Goal: Task Accomplishment & Management: Use online tool/utility

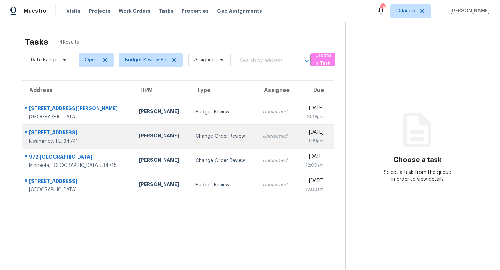
click at [196, 139] on div "Change Order Review" at bounding box center [224, 136] width 56 height 7
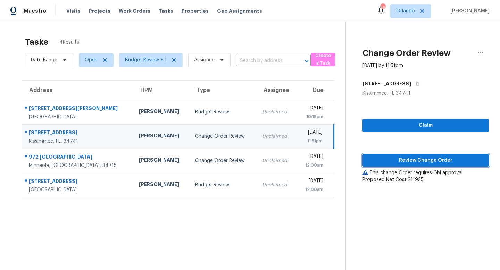
click at [246, 163] on span "Review Change Order" at bounding box center [425, 160] width 115 height 9
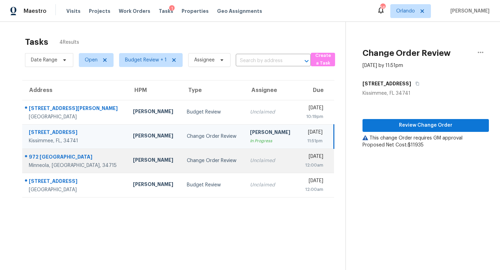
click at [204, 163] on div "Change Order Review" at bounding box center [213, 160] width 52 height 7
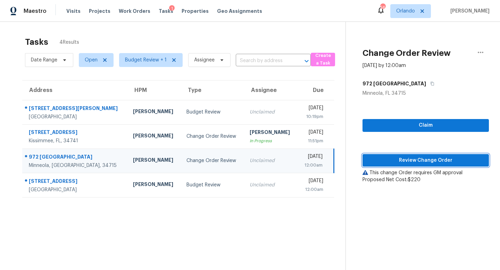
click at [246, 158] on span "Review Change Order" at bounding box center [425, 160] width 115 height 9
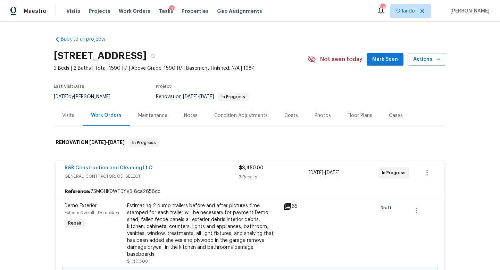
scroll to position [50, 0]
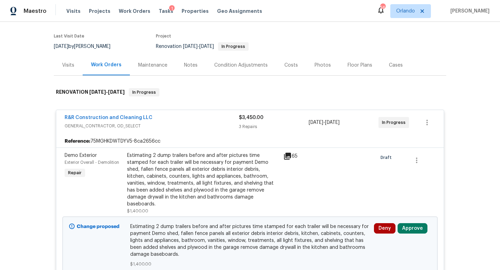
click at [218, 122] on div "R&R Construction and Cleaning LLC" at bounding box center [152, 118] width 174 height 8
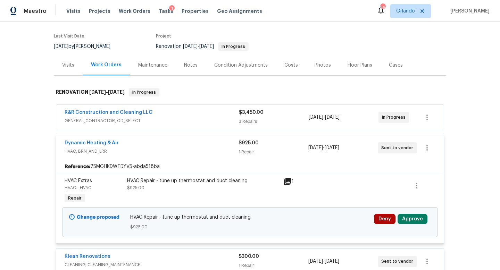
click at [202, 146] on div "Dynamic Heating & Air" at bounding box center [152, 144] width 174 height 8
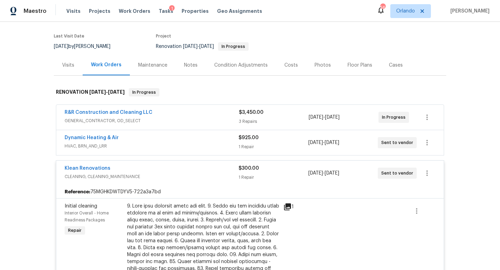
click at [197, 168] on div "Klean Renovations" at bounding box center [152, 169] width 174 height 8
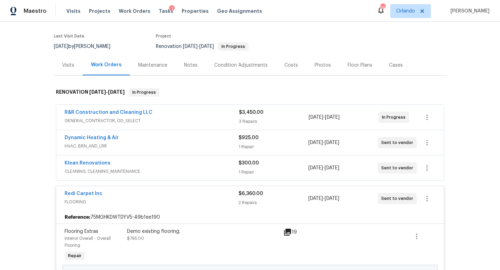
click at [200, 199] on span "FLOORING" at bounding box center [152, 202] width 174 height 7
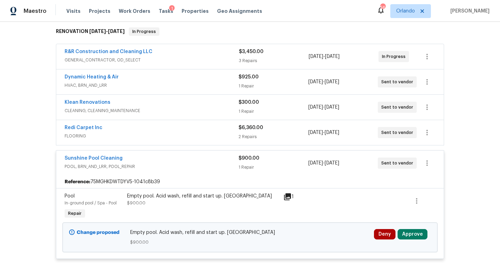
scroll to position [116, 0]
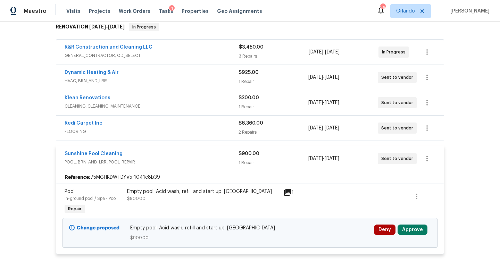
click at [204, 159] on span "POOL, BRN_AND_LRR, POOL_REPAIR" at bounding box center [152, 162] width 174 height 7
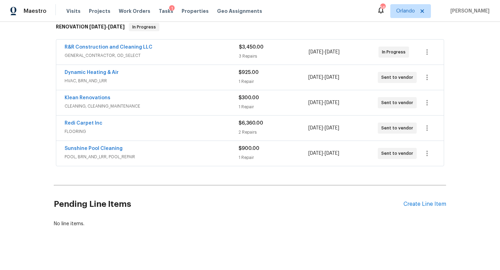
click at [207, 153] on div "Sunshine Pool Cleaning" at bounding box center [152, 149] width 174 height 8
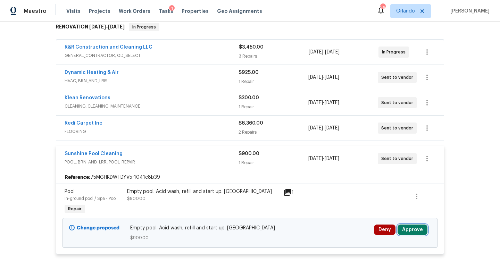
click at [412, 229] on button "Approve" at bounding box center [413, 230] width 30 height 10
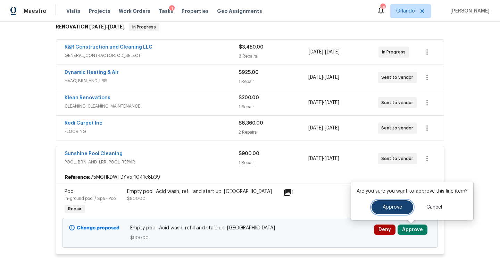
click at [389, 209] on span "Approve" at bounding box center [392, 207] width 19 height 5
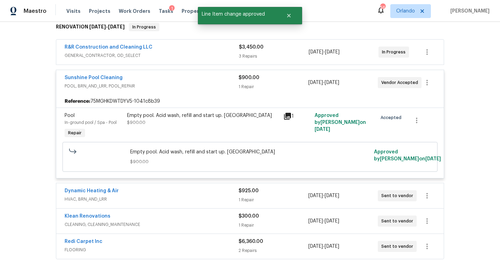
click at [199, 199] on span "HVAC, BRN_AND_LRR" at bounding box center [152, 199] width 174 height 7
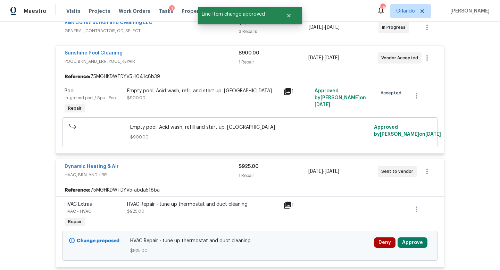
scroll to position [148, 0]
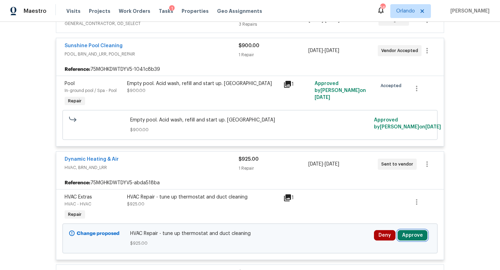
click at [412, 234] on button "Approve" at bounding box center [413, 235] width 30 height 10
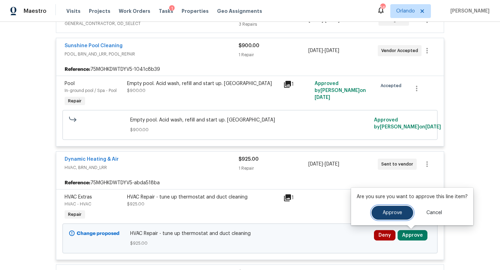
click at [397, 210] on span "Approve" at bounding box center [392, 212] width 19 height 5
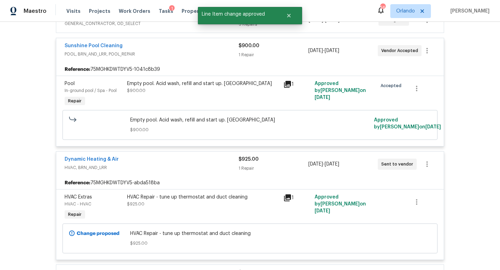
click at [196, 161] on div "Dynamic Heating & Air" at bounding box center [152, 160] width 174 height 8
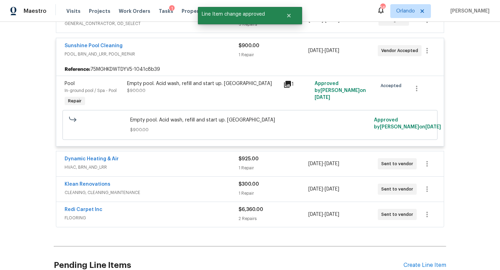
click at [218, 187] on div "Klean Renovations" at bounding box center [152, 185] width 174 height 8
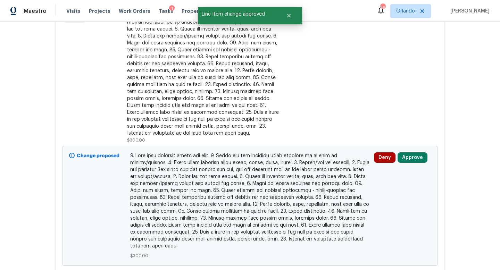
scroll to position [441, 0]
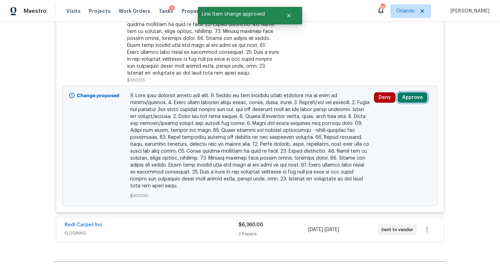
click at [412, 97] on button "Approve" at bounding box center [413, 97] width 30 height 10
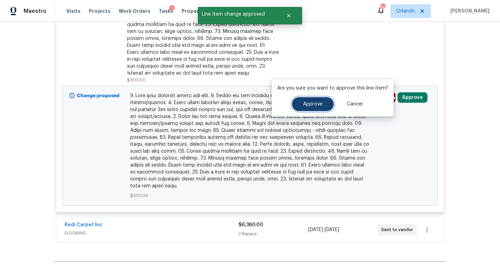
click at [308, 104] on span "Approve" at bounding box center [312, 104] width 19 height 5
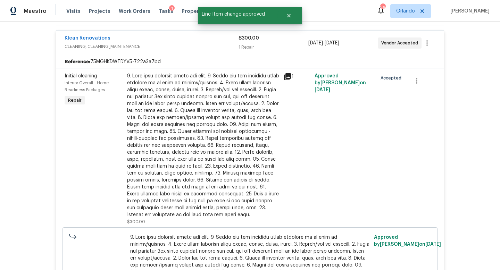
scroll to position [152, 0]
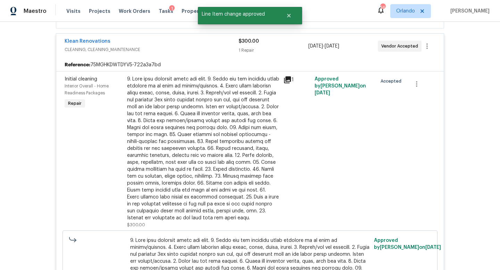
click at [211, 42] on div "Klean Renovations" at bounding box center [152, 42] width 174 height 8
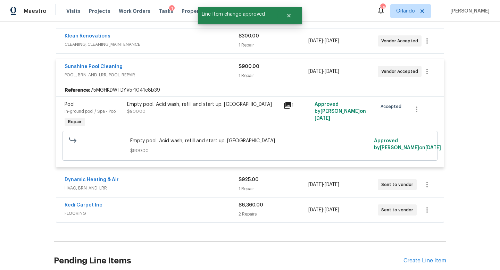
click at [203, 69] on div "Sunshine Pool Cleaning" at bounding box center [152, 67] width 174 height 8
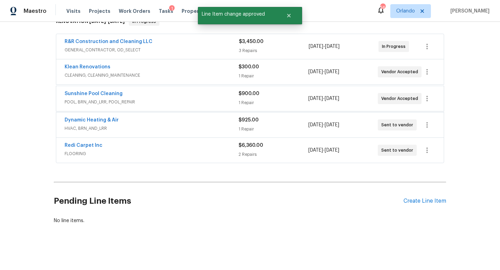
scroll to position [120, 0]
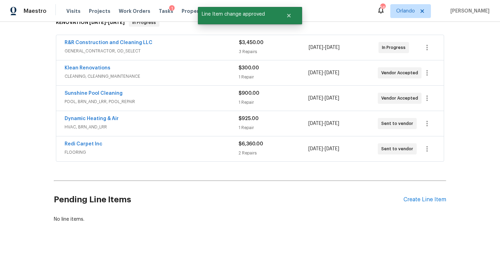
click at [199, 143] on div "Redi Carpet Inc" at bounding box center [152, 145] width 174 height 8
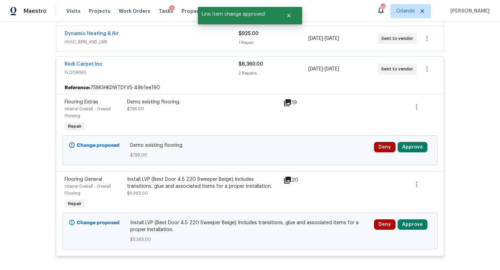
scroll to position [216, 0]
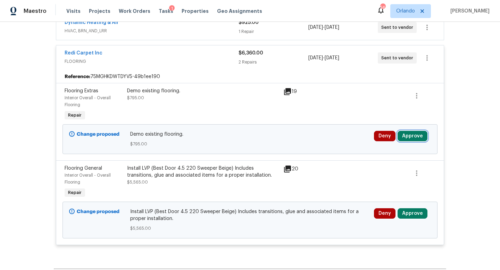
click at [413, 135] on button "Approve" at bounding box center [413, 136] width 30 height 10
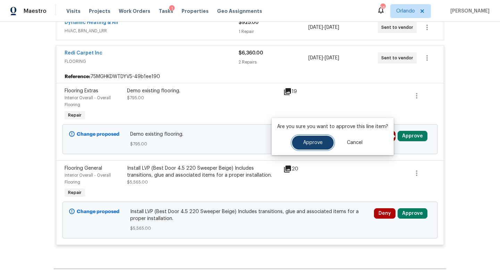
click at [315, 141] on span "Approve" at bounding box center [312, 142] width 19 height 5
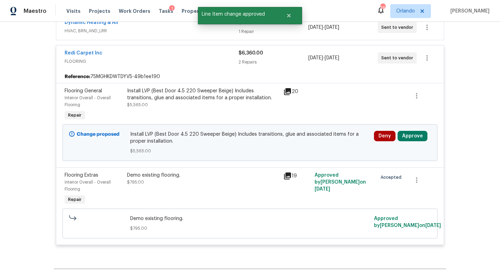
click at [289, 175] on icon at bounding box center [287, 176] width 7 height 7
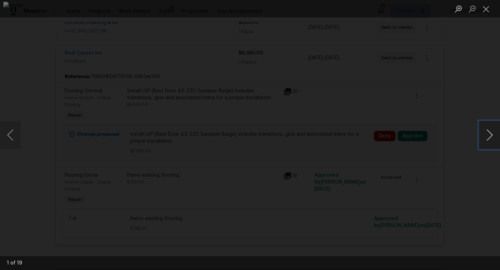
click at [490, 135] on button "Next image" at bounding box center [489, 135] width 21 height 28
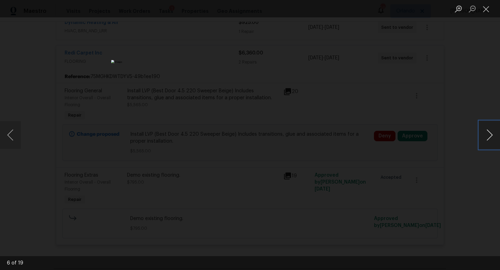
click at [490, 135] on button "Next image" at bounding box center [489, 135] width 21 height 28
click at [477, 100] on div "Lightbox" at bounding box center [250, 135] width 500 height 270
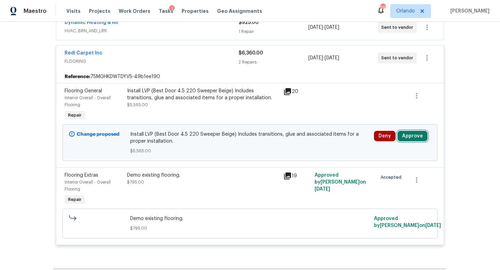
click at [417, 136] on button "Approve" at bounding box center [413, 136] width 30 height 10
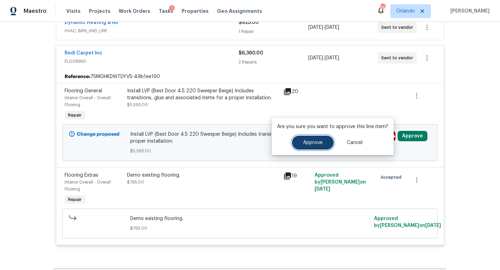
click at [315, 141] on span "Approve" at bounding box center [312, 142] width 19 height 5
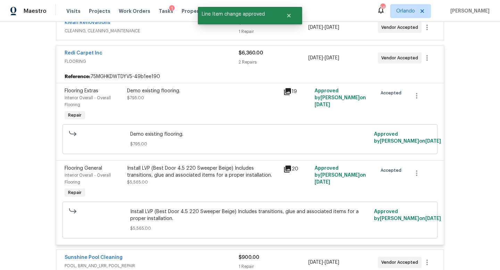
click at [195, 56] on div "Redi Carpet Inc" at bounding box center [152, 54] width 174 height 8
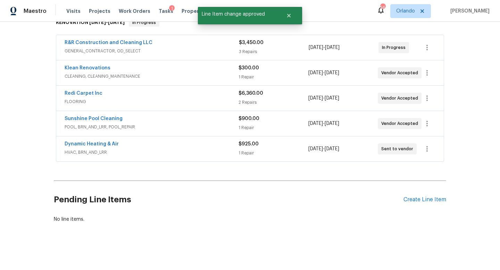
scroll to position [120, 0]
click at [190, 42] on div "R&R Construction and Cleaning LLC" at bounding box center [152, 43] width 174 height 8
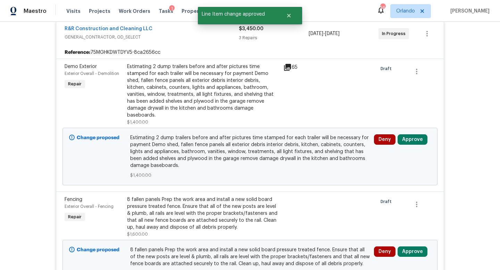
scroll to position [140, 0]
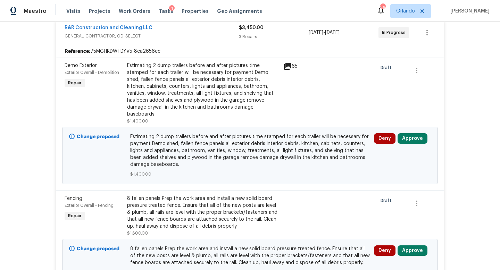
click at [289, 65] on icon at bounding box center [287, 66] width 7 height 7
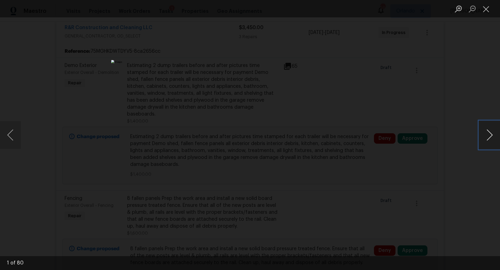
click at [489, 131] on button "Next image" at bounding box center [489, 135] width 21 height 28
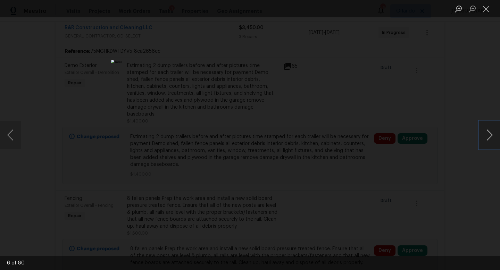
click at [489, 131] on button "Next image" at bounding box center [489, 135] width 21 height 28
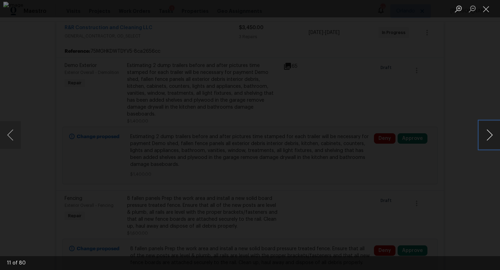
click at [489, 131] on button "Next image" at bounding box center [489, 135] width 21 height 28
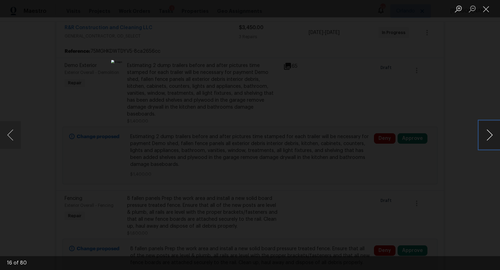
click at [489, 131] on button "Next image" at bounding box center [489, 135] width 21 height 28
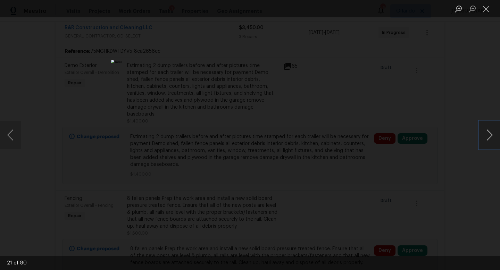
click at [489, 131] on button "Next image" at bounding box center [489, 135] width 21 height 28
click at [458, 71] on div "Lightbox" at bounding box center [250, 135] width 500 height 270
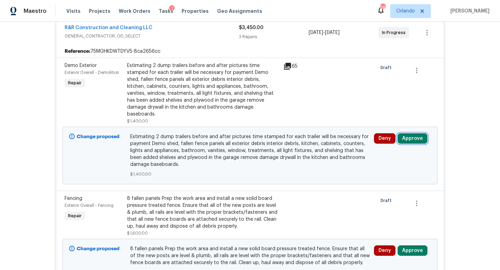
click at [408, 133] on button "Approve" at bounding box center [413, 138] width 30 height 10
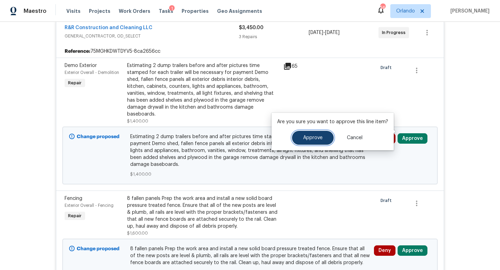
click at [316, 138] on span "Approve" at bounding box center [312, 137] width 19 height 5
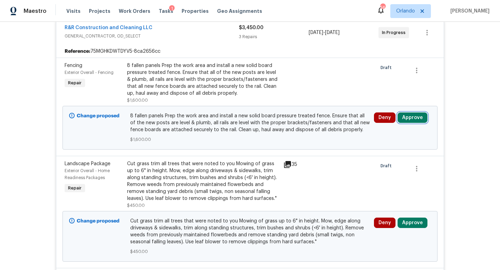
click at [405, 118] on button "Approve" at bounding box center [413, 118] width 30 height 10
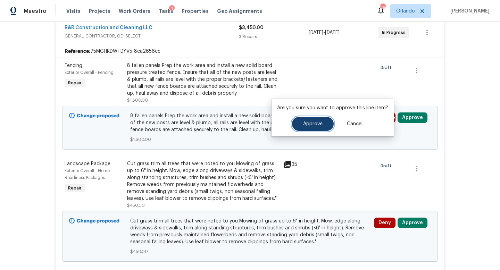
click at [313, 119] on button "Approve" at bounding box center [313, 124] width 42 height 14
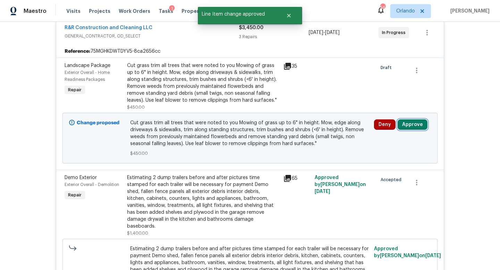
click at [412, 124] on button "Approve" at bounding box center [413, 124] width 30 height 10
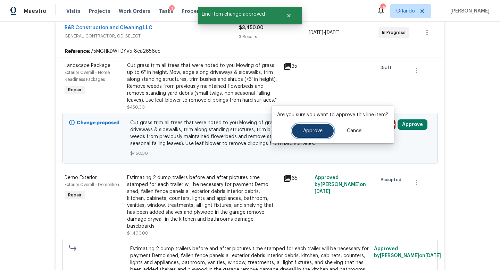
click at [311, 134] on button "Approve" at bounding box center [313, 131] width 42 height 14
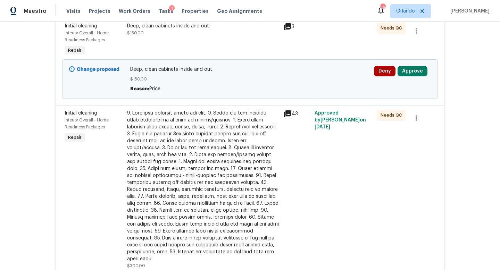
scroll to position [191, 0]
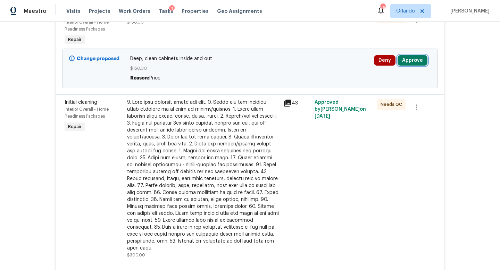
click at [412, 59] on button "Approve" at bounding box center [413, 60] width 30 height 10
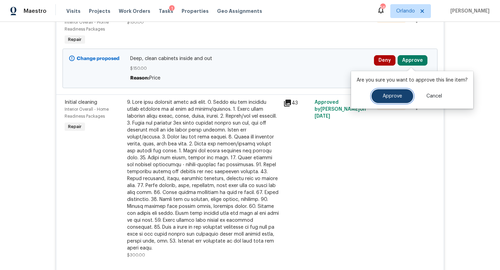
click at [389, 93] on button "Approve" at bounding box center [393, 96] width 42 height 14
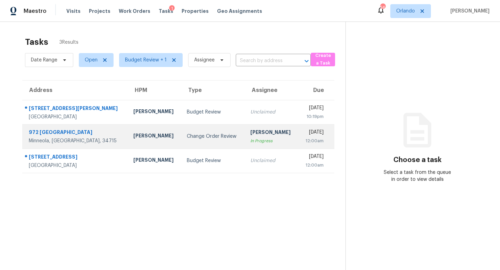
click at [187, 133] on div "Change Order Review" at bounding box center [213, 136] width 52 height 7
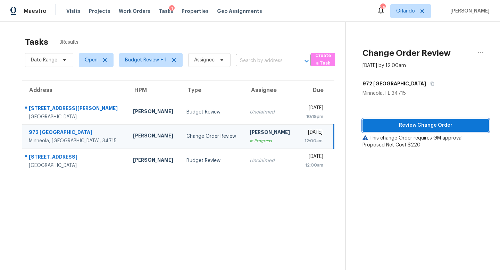
click at [431, 124] on span "Review Change Order" at bounding box center [425, 125] width 115 height 9
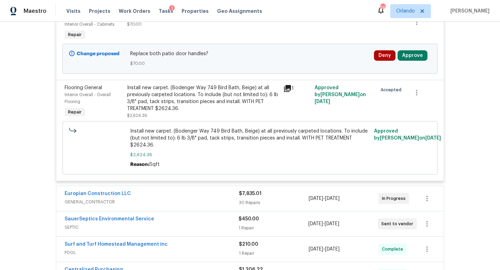
scroll to position [489, 0]
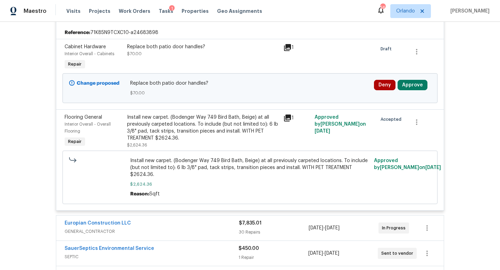
click at [403, 75] on div "Change proposed Replace both patio door handles? $70.00 Deny Approve" at bounding box center [250, 88] width 375 height 30
click at [409, 85] on button "Approve" at bounding box center [413, 85] width 30 height 10
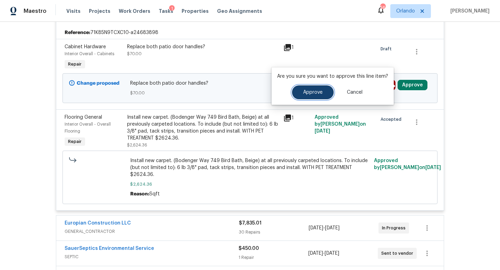
click at [309, 91] on span "Approve" at bounding box center [312, 92] width 19 height 5
